Goal: Find specific page/section: Find specific page/section

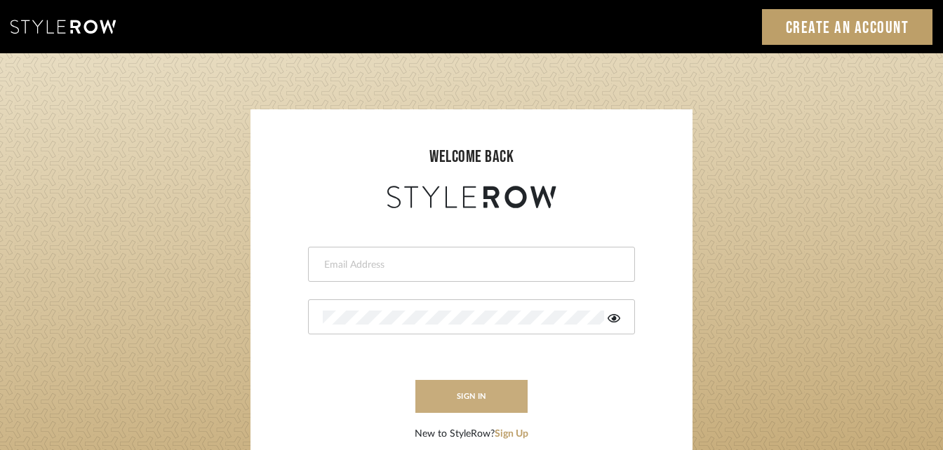
type input "devorah@thedzignroom.com"
click at [481, 410] on button "sign in" at bounding box center [471, 396] width 112 height 33
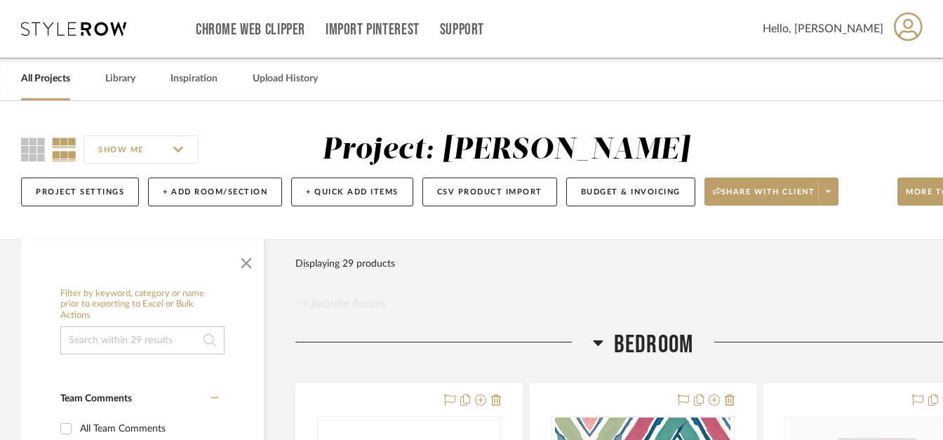
click at [60, 83] on link "All Projects" at bounding box center [45, 78] width 49 height 19
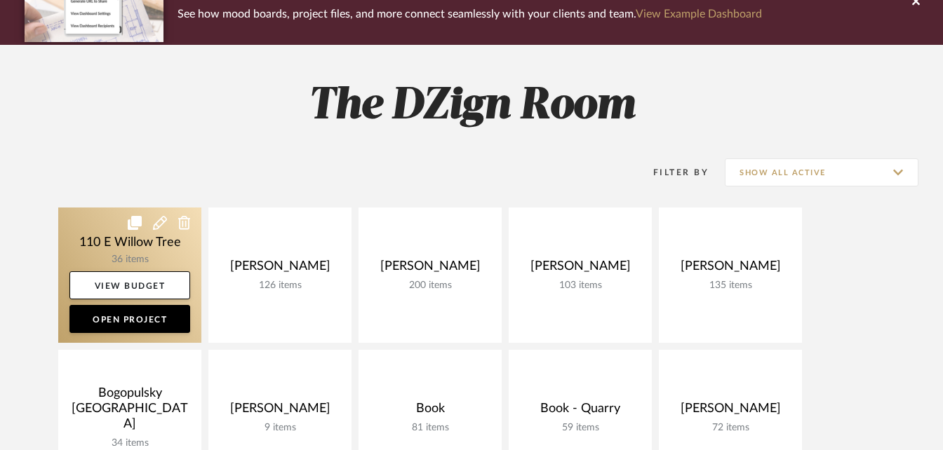
click at [126, 250] on link at bounding box center [129, 275] width 143 height 135
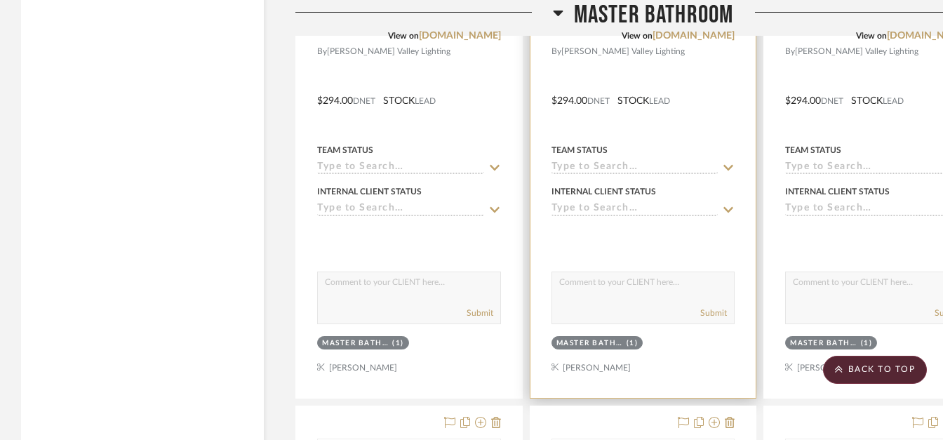
scroll to position [8907, 0]
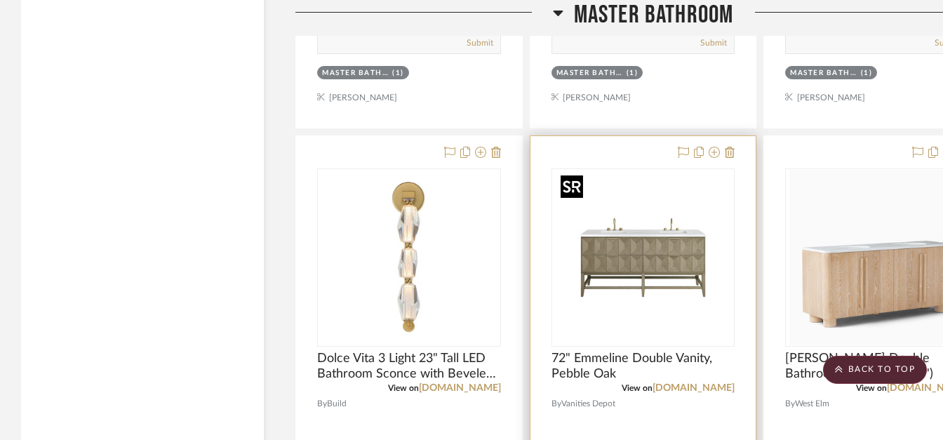
click at [660, 276] on img "0" at bounding box center [640, 257] width 175 height 175
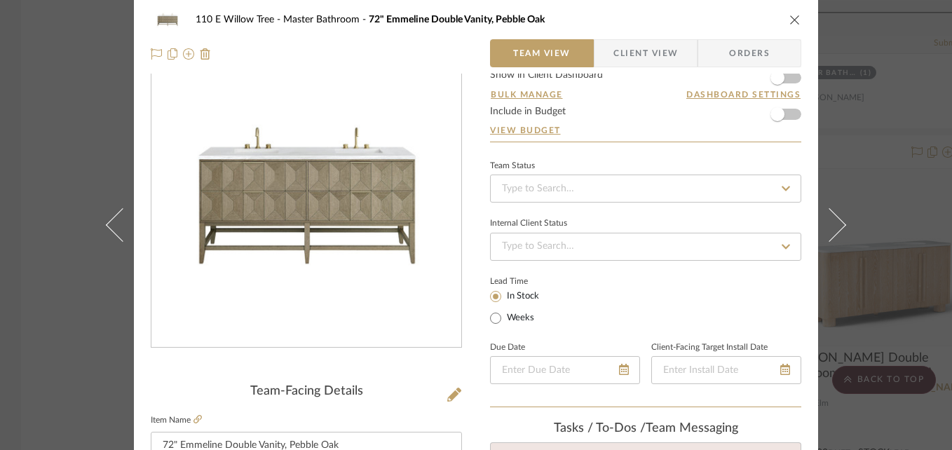
scroll to position [281, 0]
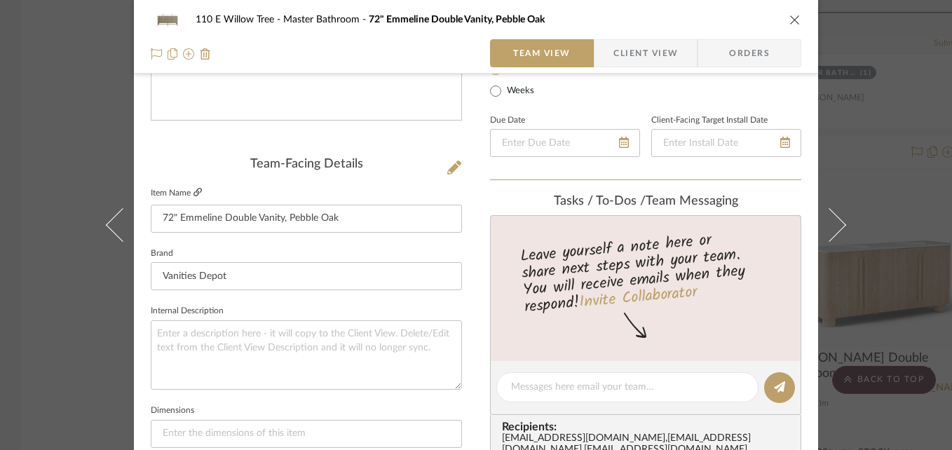
click at [194, 193] on icon at bounding box center [198, 192] width 8 height 8
